Goal: Information Seeking & Learning: Find specific fact

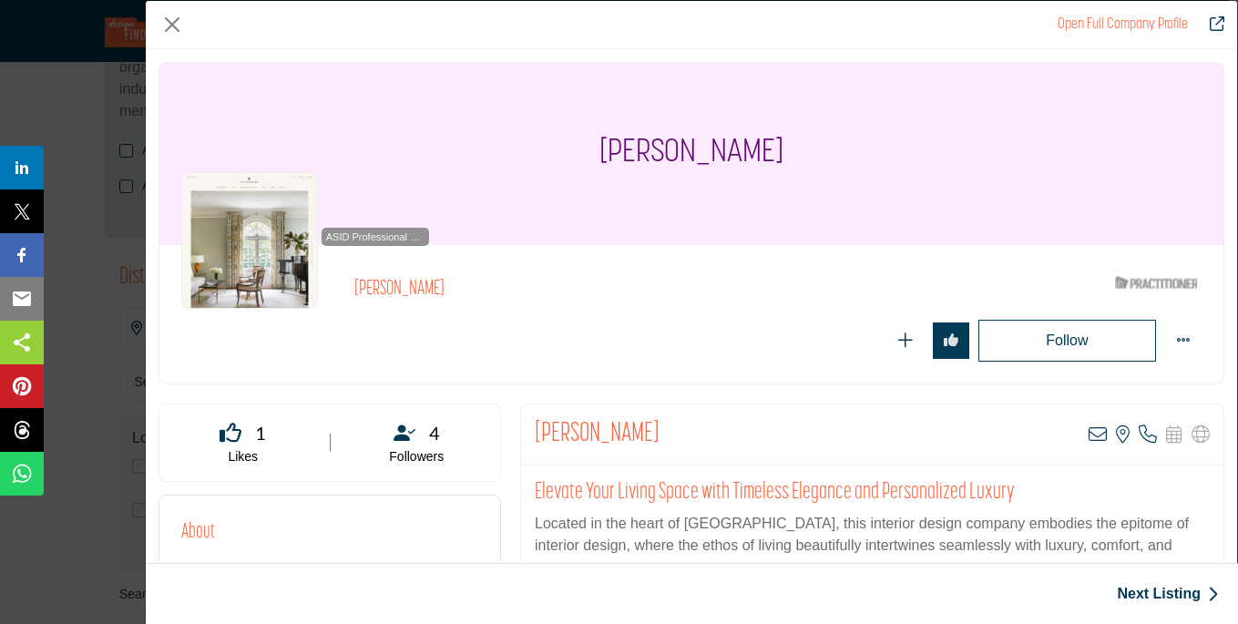
scroll to position [4, 0]
